Goal: Book appointment/travel/reservation

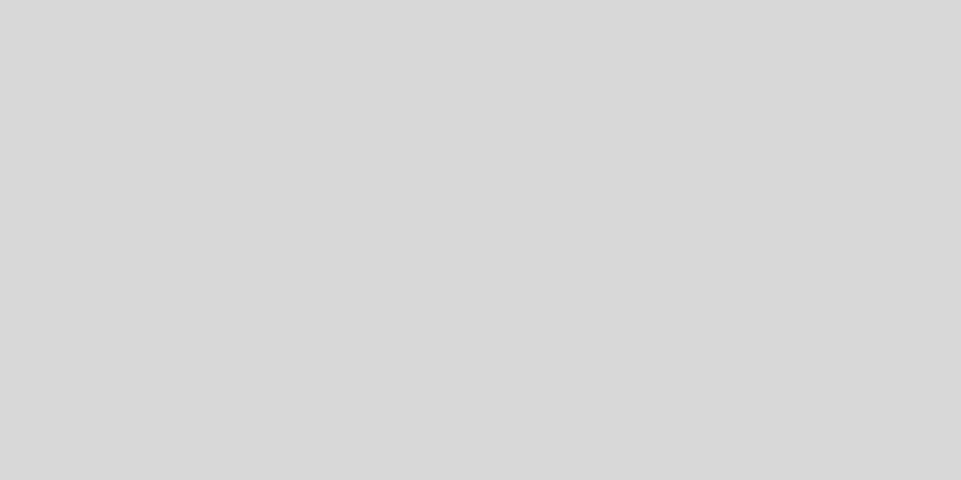
select select "es"
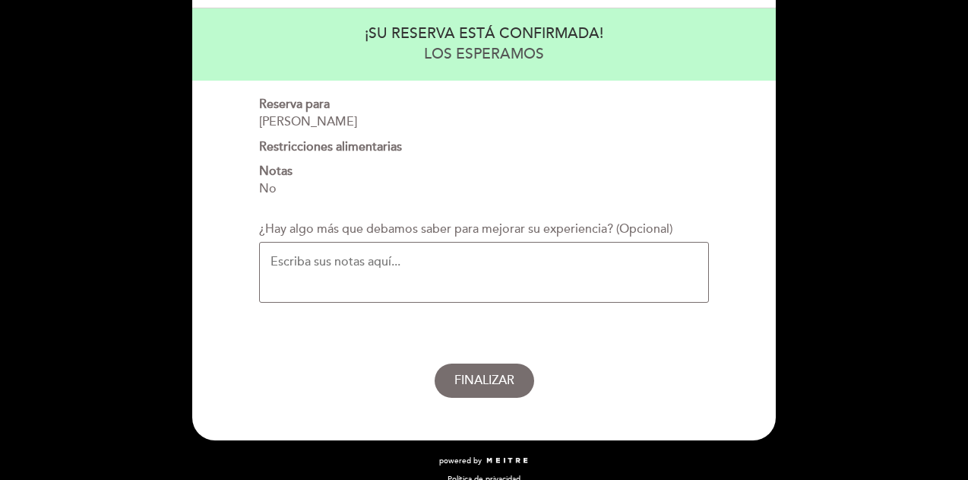
scroll to position [155, 0]
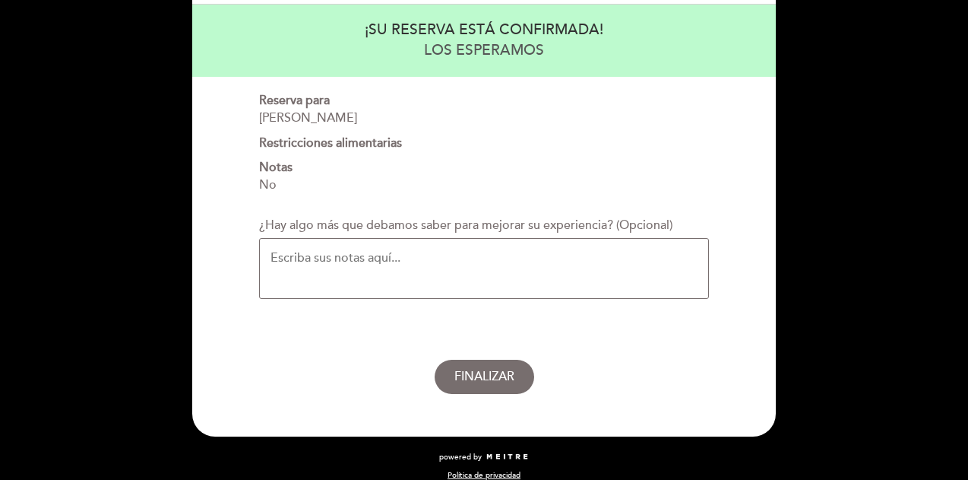
click at [420, 267] on textarea "¿Hay algo más que debamos saber para mejorar su experiencia? (Opcional)" at bounding box center [484, 268] width 450 height 61
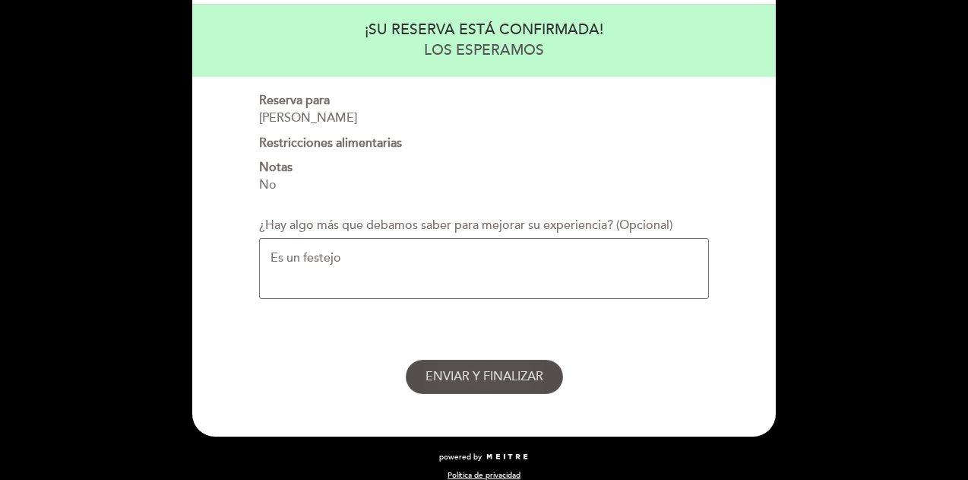
type textarea "Es un festejo"
click at [509, 369] on span "ENVIAR Y FINALIZAR" at bounding box center [485, 376] width 118 height 15
click at [505, 373] on span "ENVIAR Y FINALIZAR" at bounding box center [485, 376] width 118 height 15
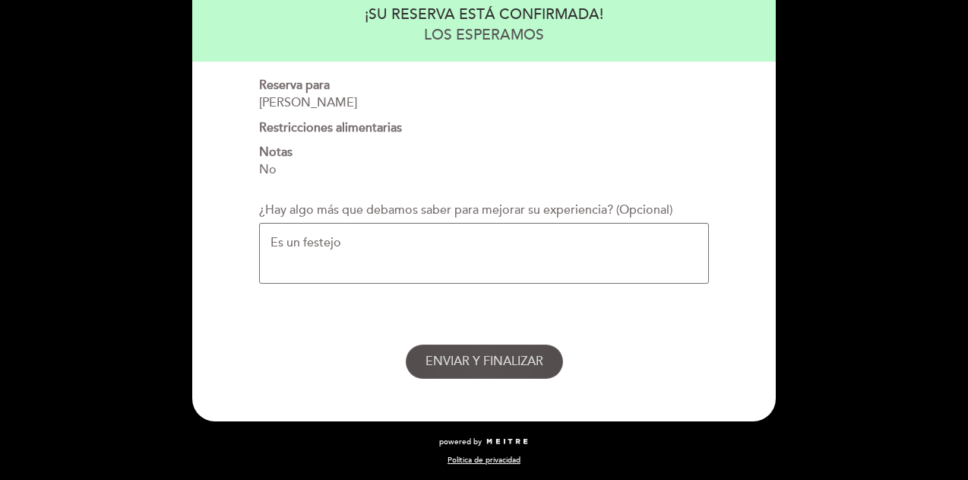
click at [476, 369] on button "ENVIAR Y FINALIZAR" at bounding box center [484, 361] width 157 height 34
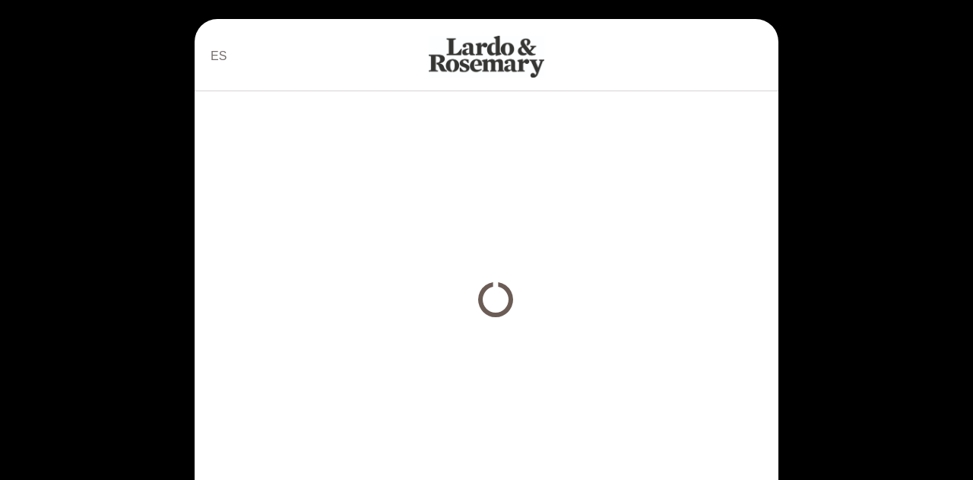
select select "es"
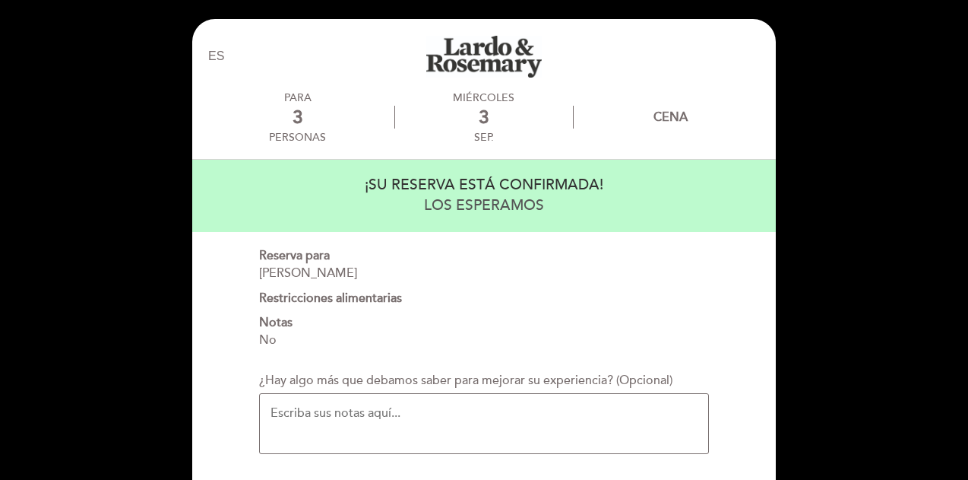
scroll to position [170, 0]
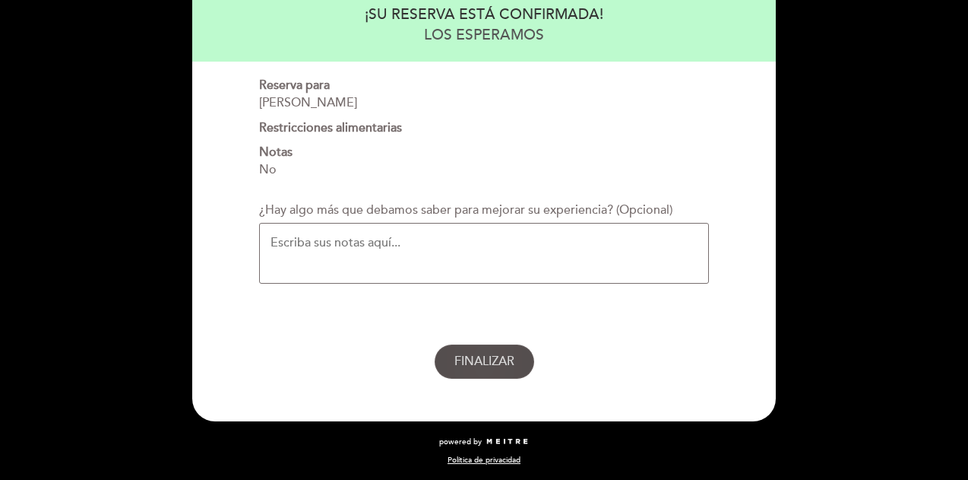
click at [483, 353] on span "FINALIZAR" at bounding box center [484, 360] width 60 height 15
select select "es"
